Goal: Go to known website

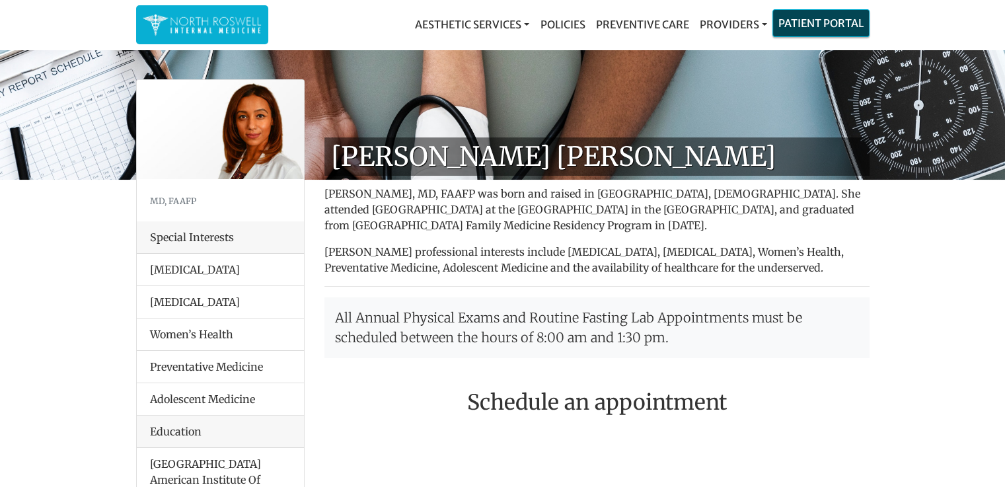
click at [773, 25] on li "Patient Portal" at bounding box center [821, 23] width 97 height 28
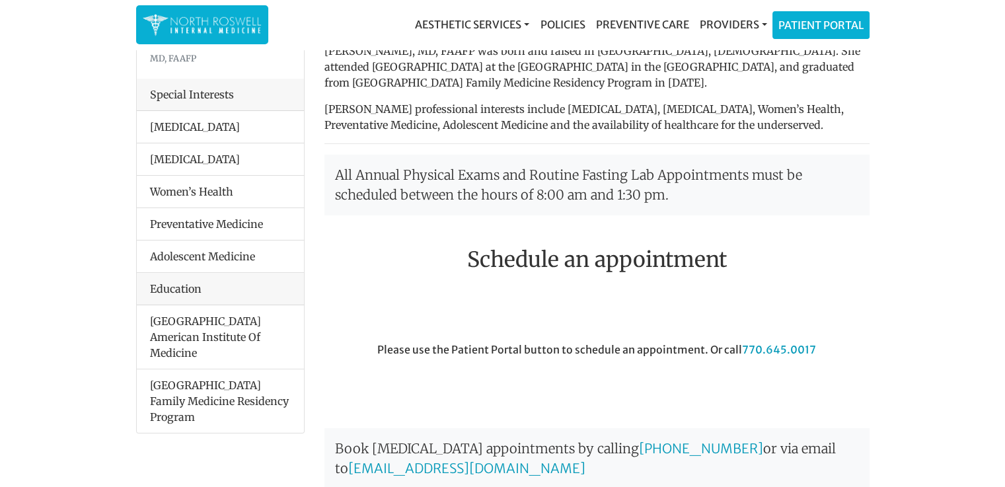
scroll to position [132, 0]
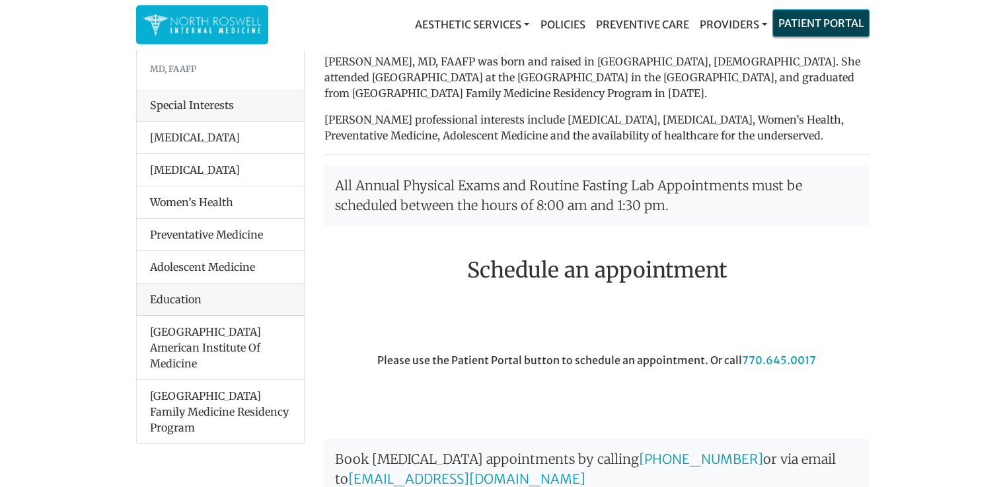
click at [823, 27] on link "Patient Portal" at bounding box center [821, 23] width 96 height 26
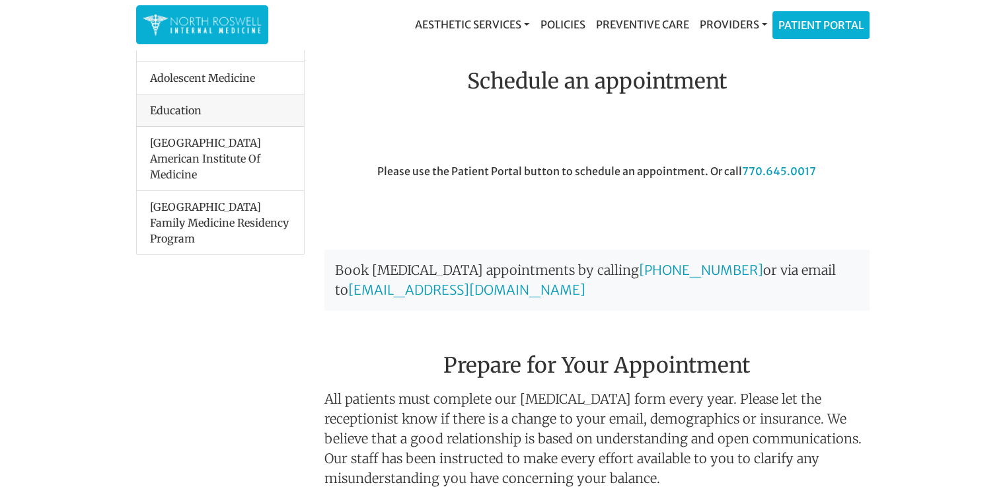
scroll to position [330, 0]
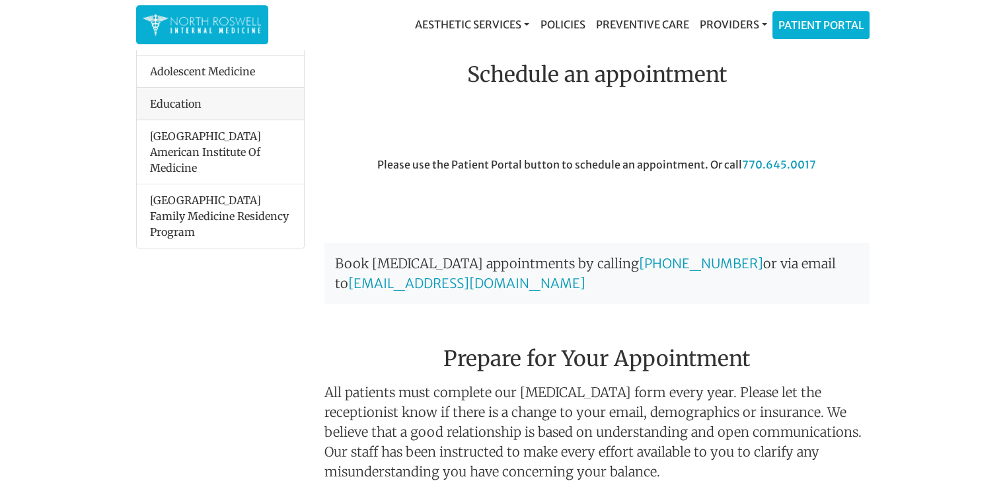
scroll to position [330, 0]
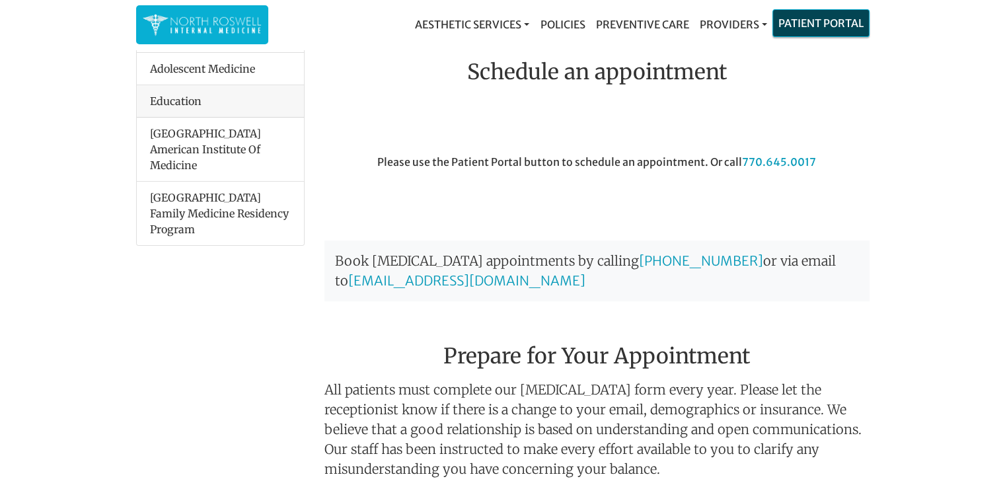
click at [800, 22] on link "Patient Portal" at bounding box center [821, 23] width 96 height 26
